Goal: Obtain resource: Download file/media

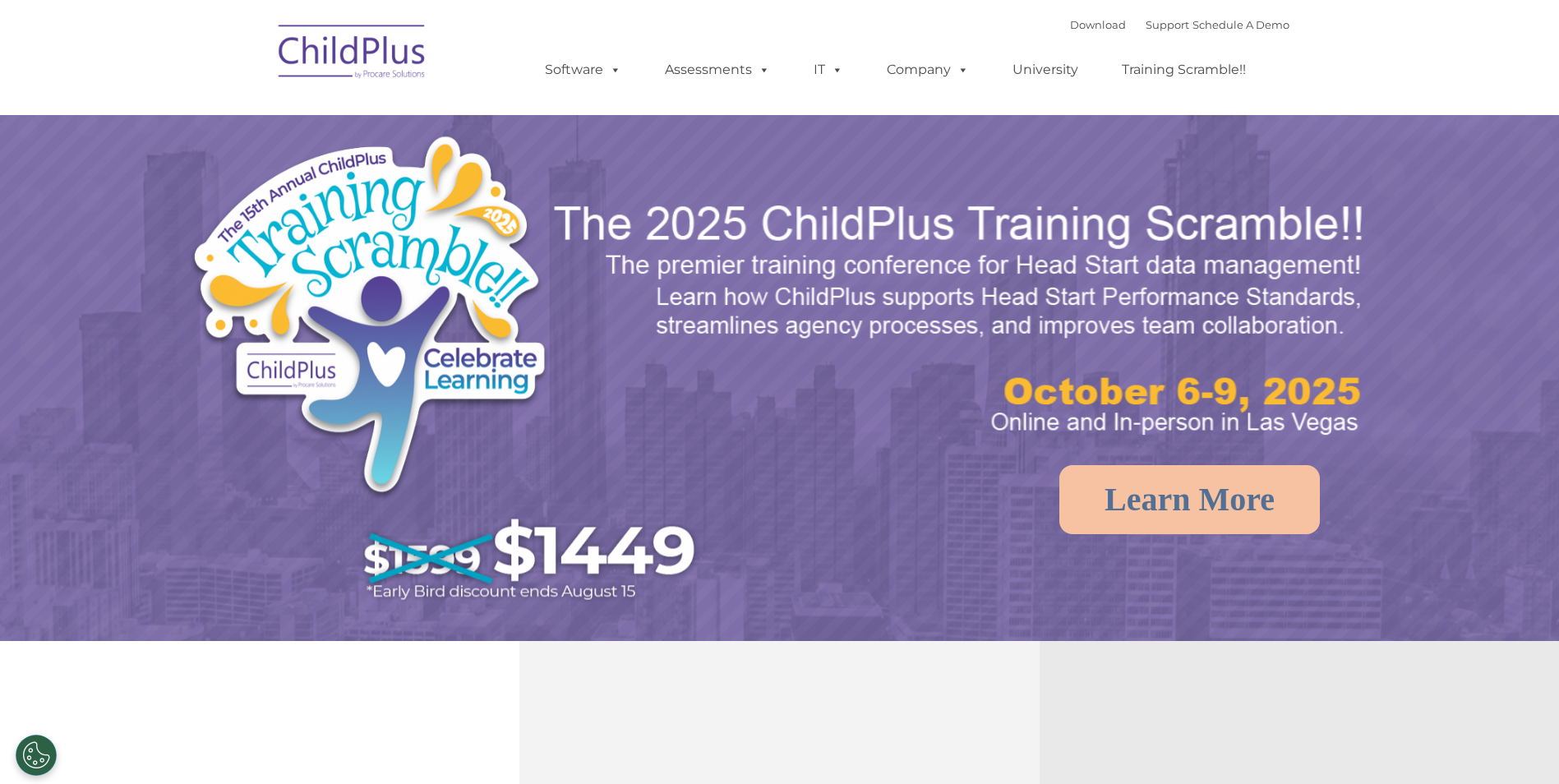
select select "MEDIUM"
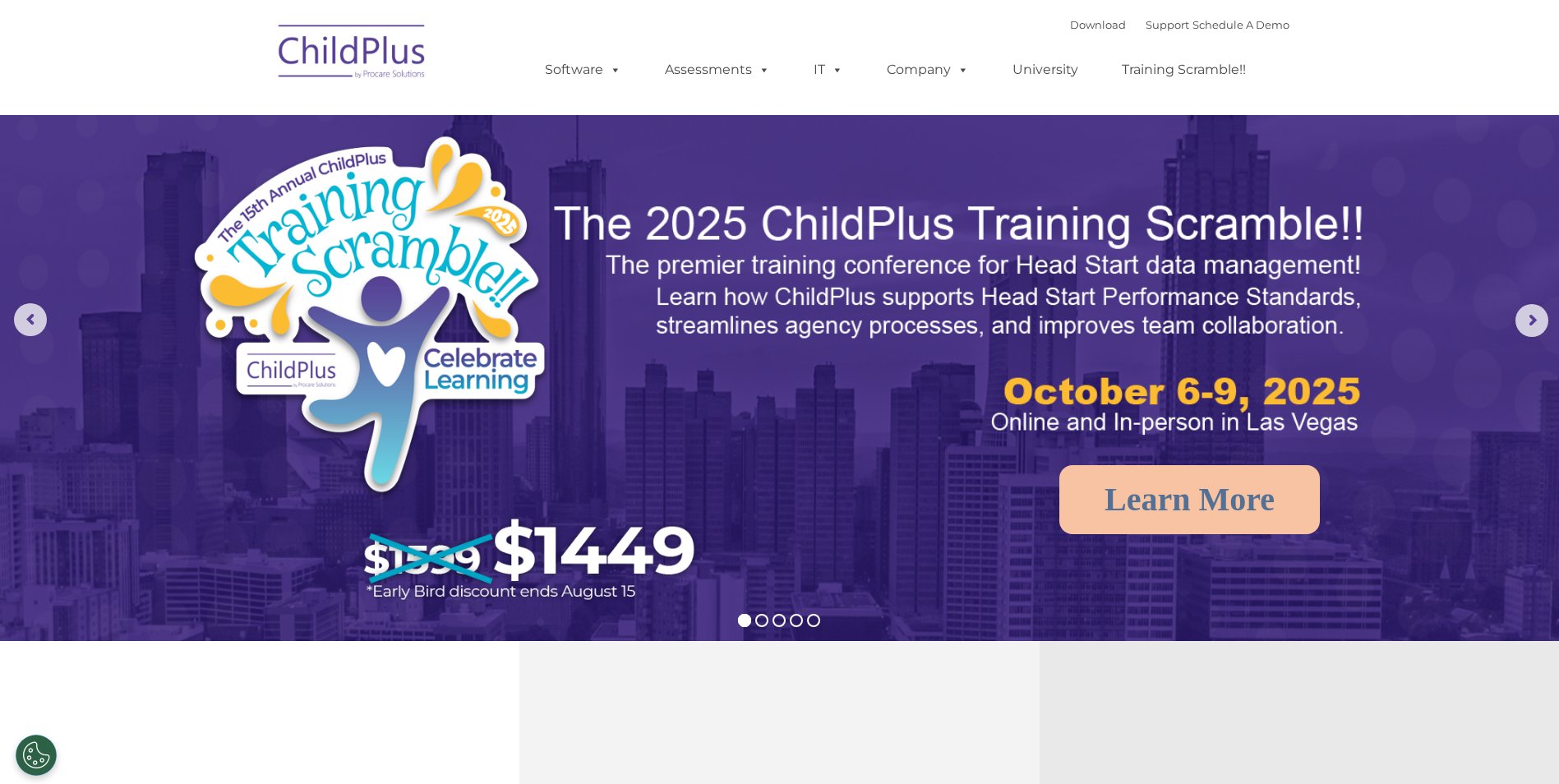
click at [365, 55] on img at bounding box center [352, 54] width 165 height 82
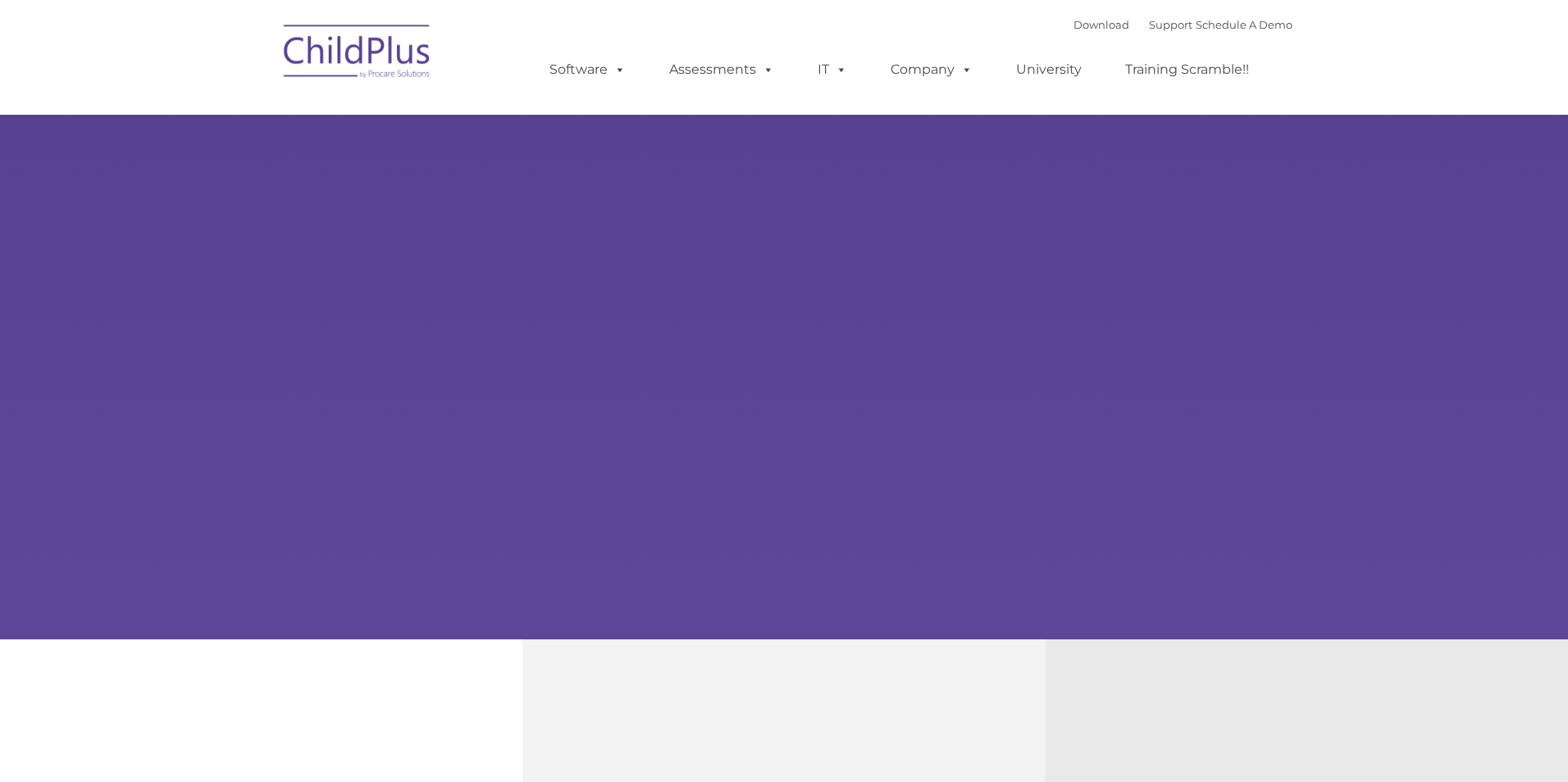
type input ""
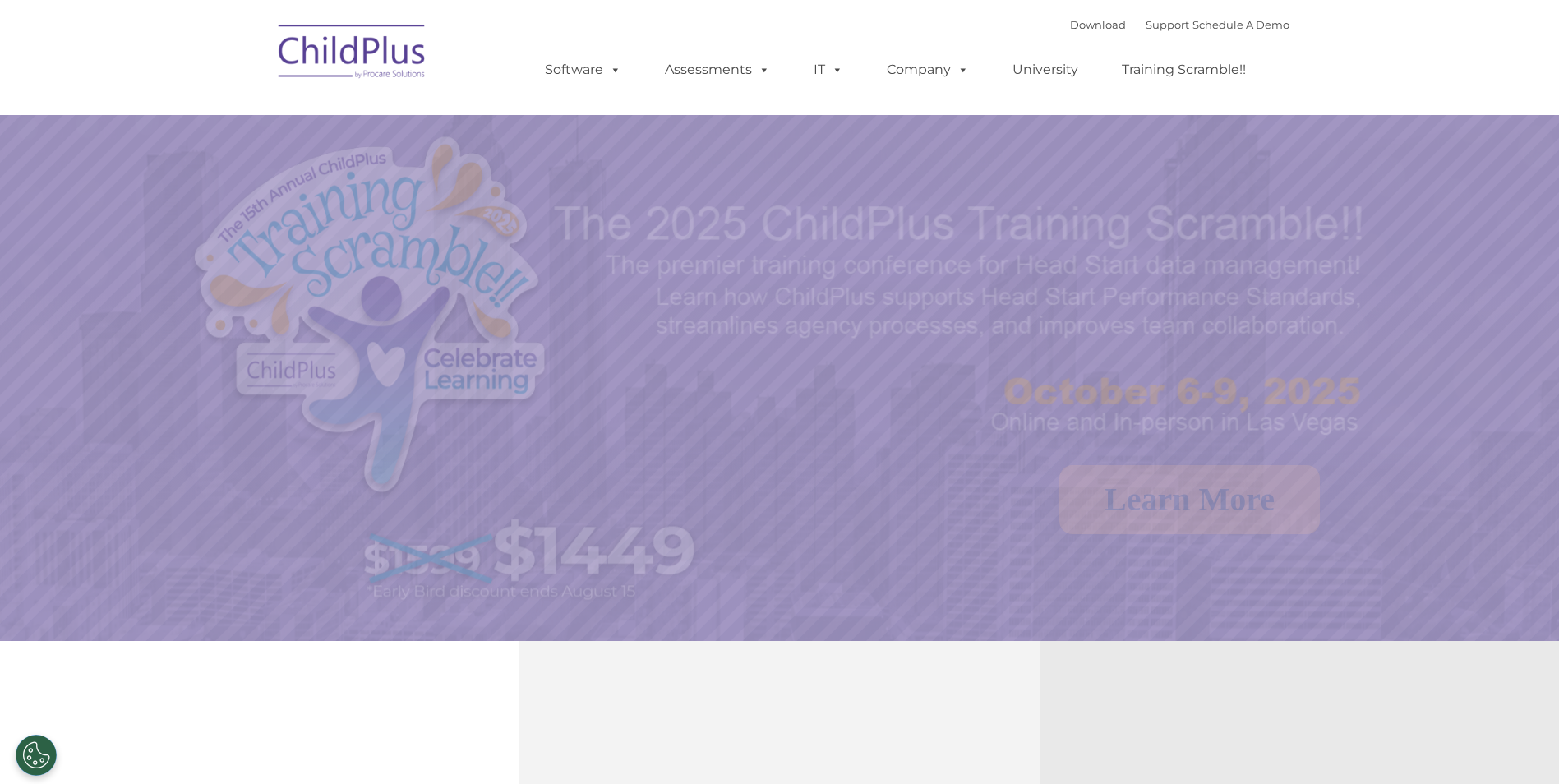
select select "MEDIUM"
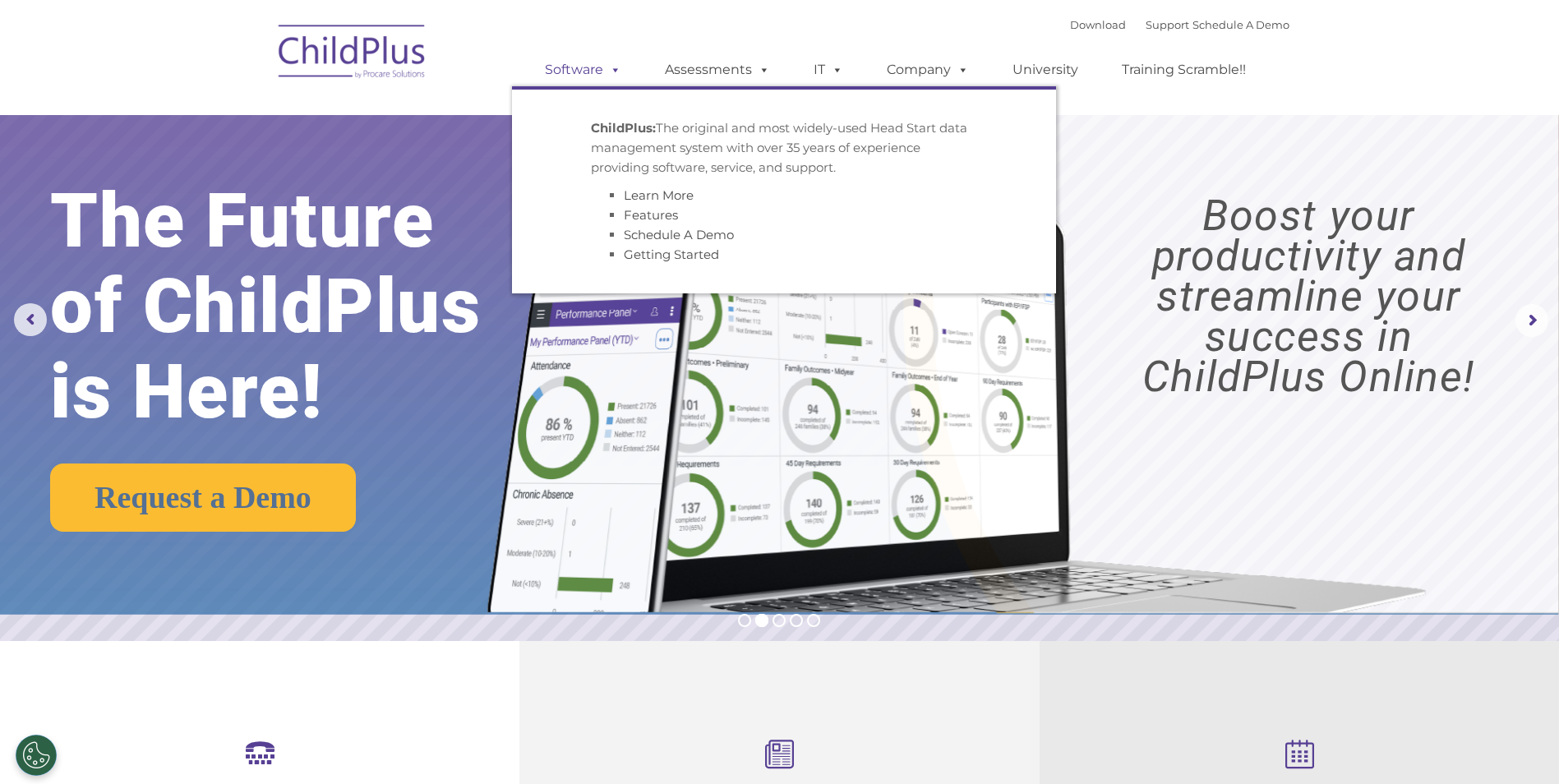
click at [587, 69] on link "Software" at bounding box center [583, 69] width 109 height 33
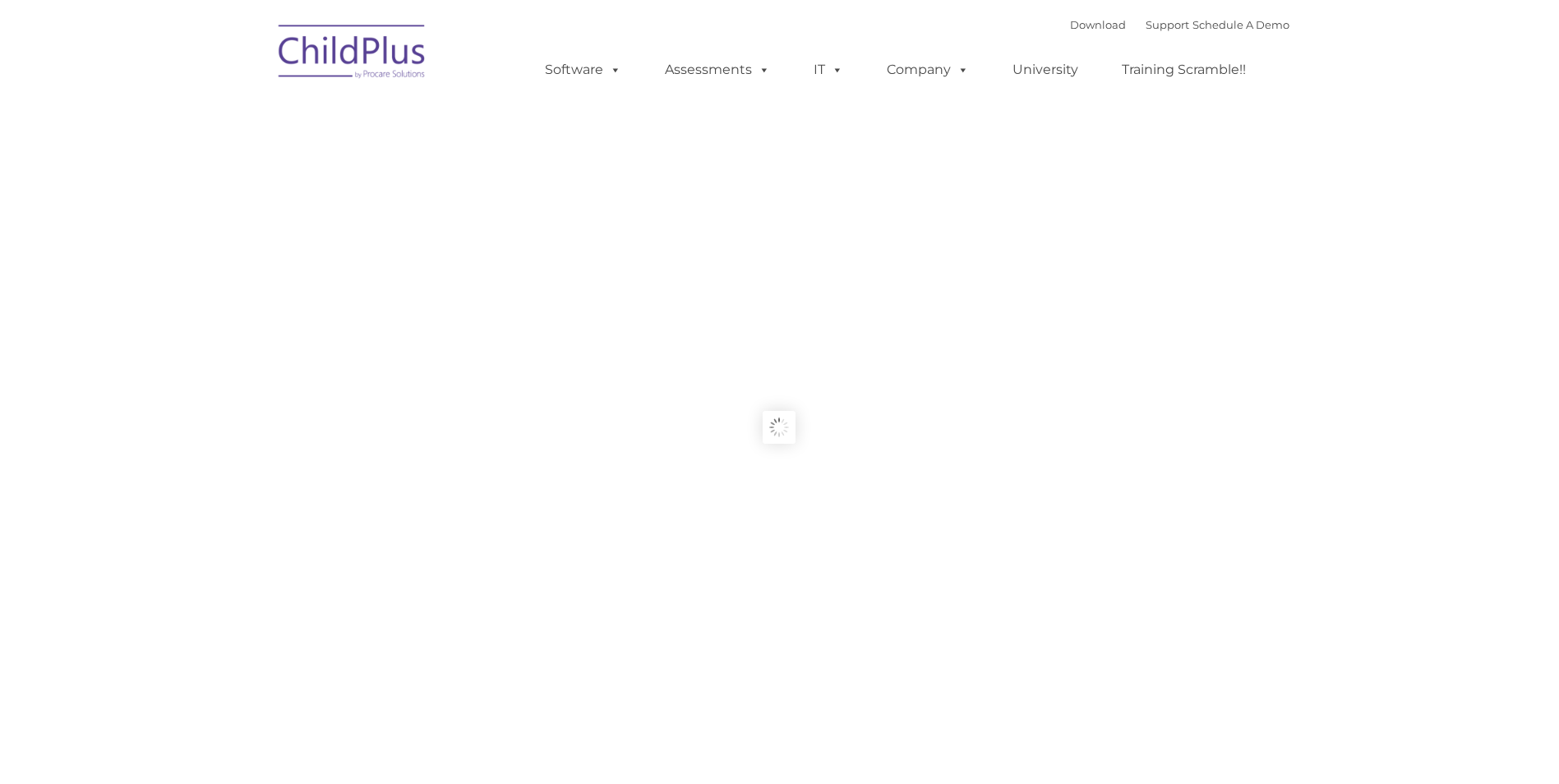
type input ""
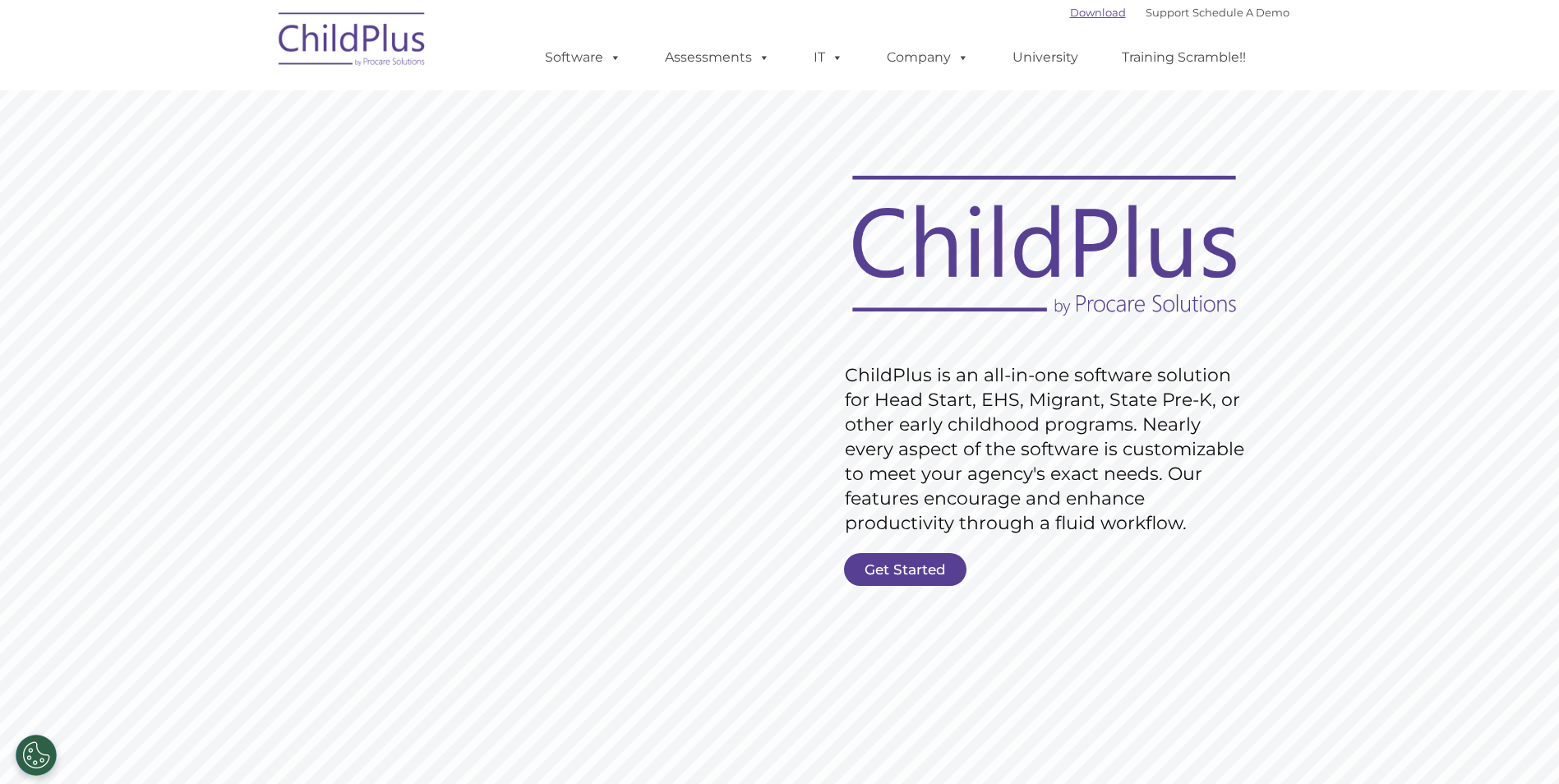
click at [1077, 16] on link "Download" at bounding box center [1098, 12] width 56 height 13
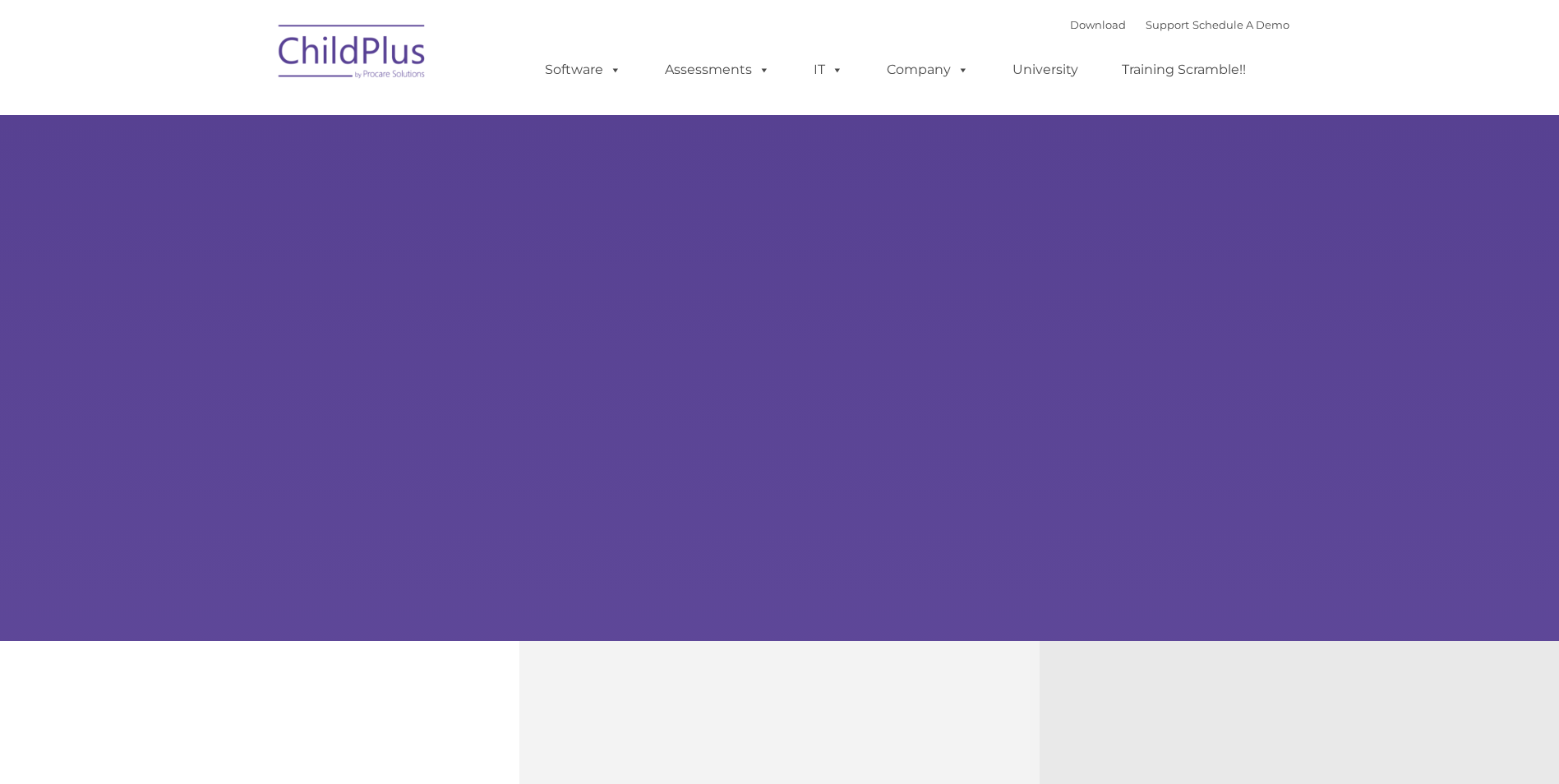
type input ""
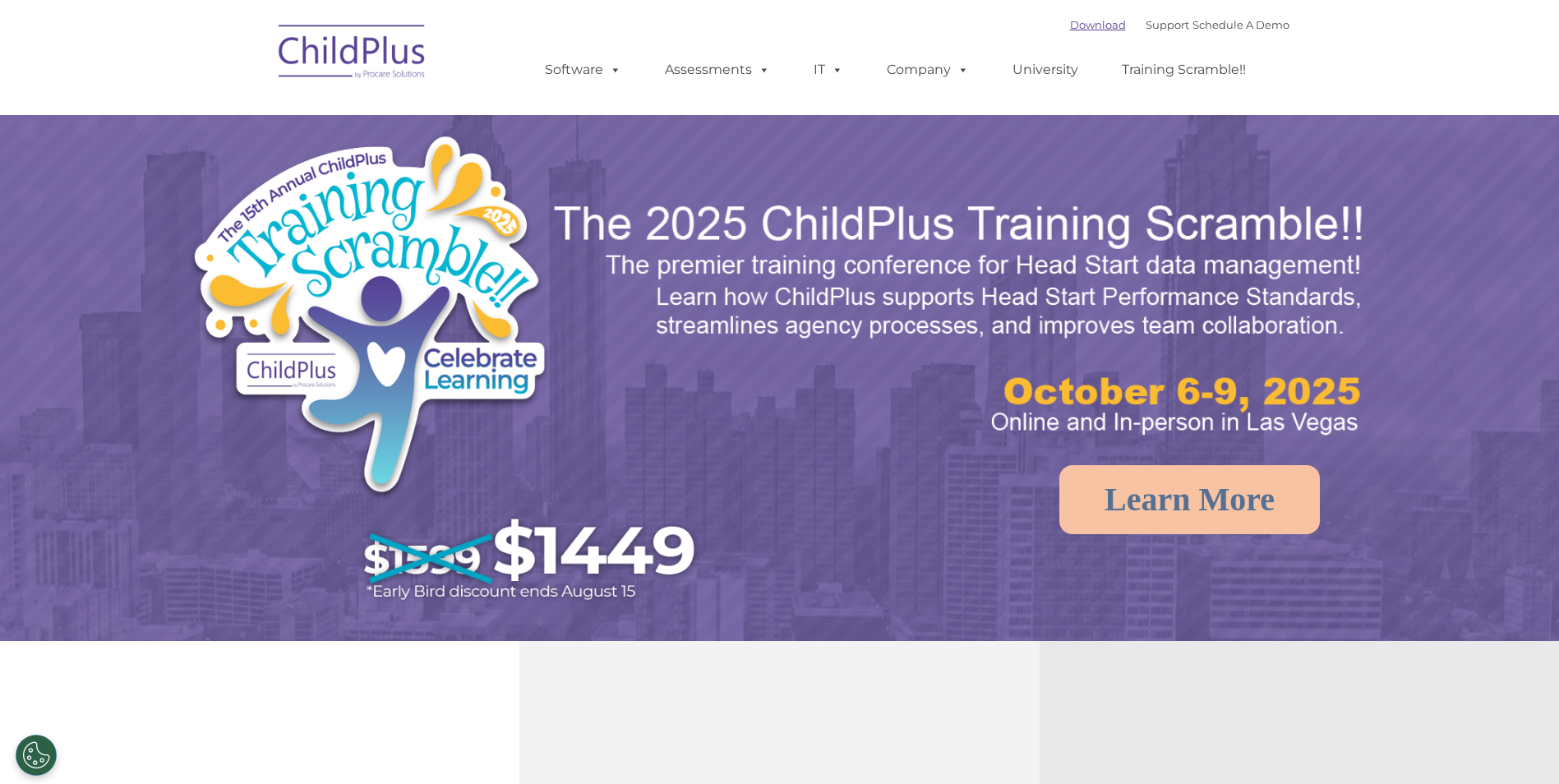
select select "MEDIUM"
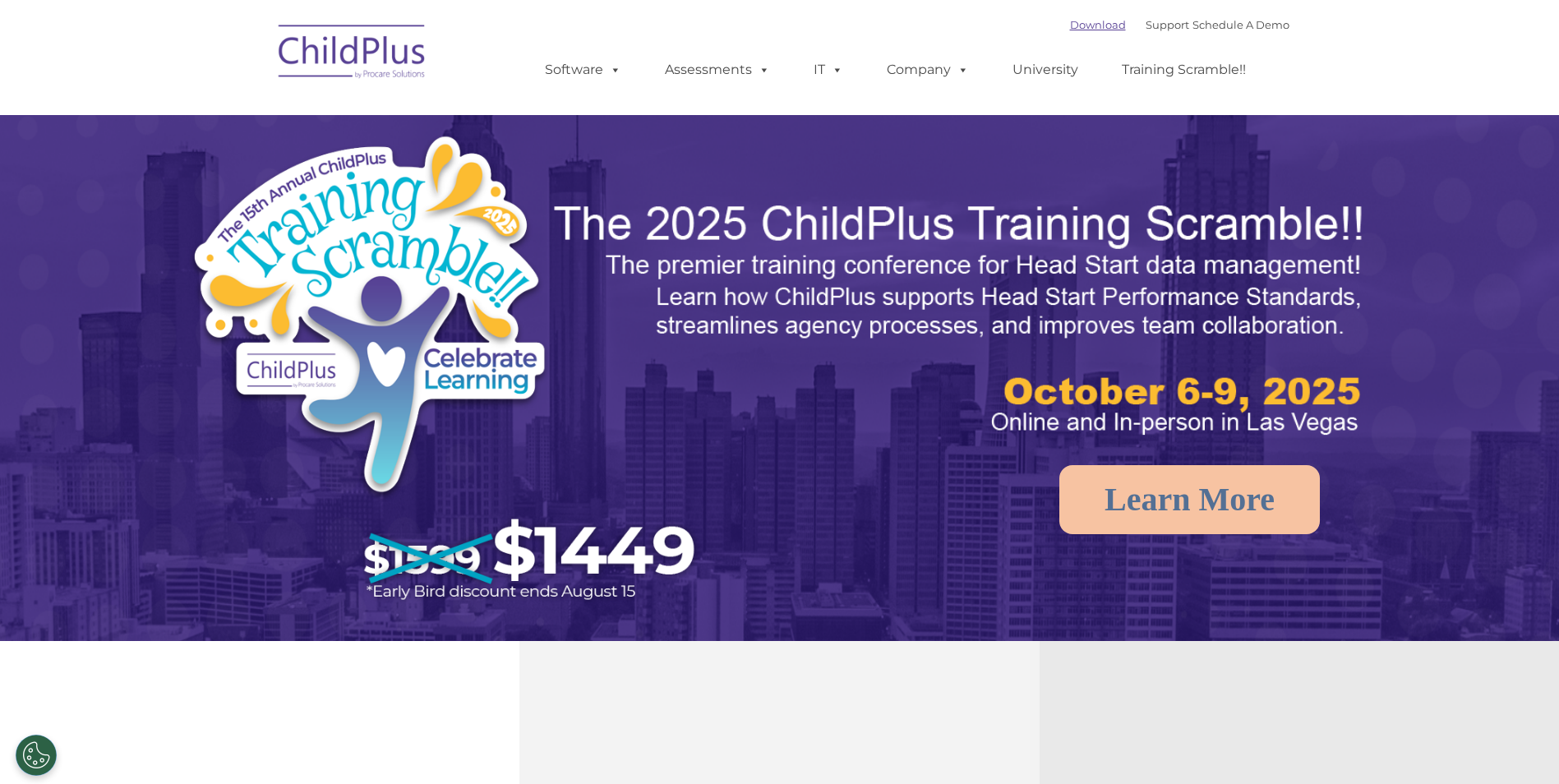
click at [1070, 21] on link "Download" at bounding box center [1098, 24] width 56 height 13
